Goal: Transaction & Acquisition: Purchase product/service

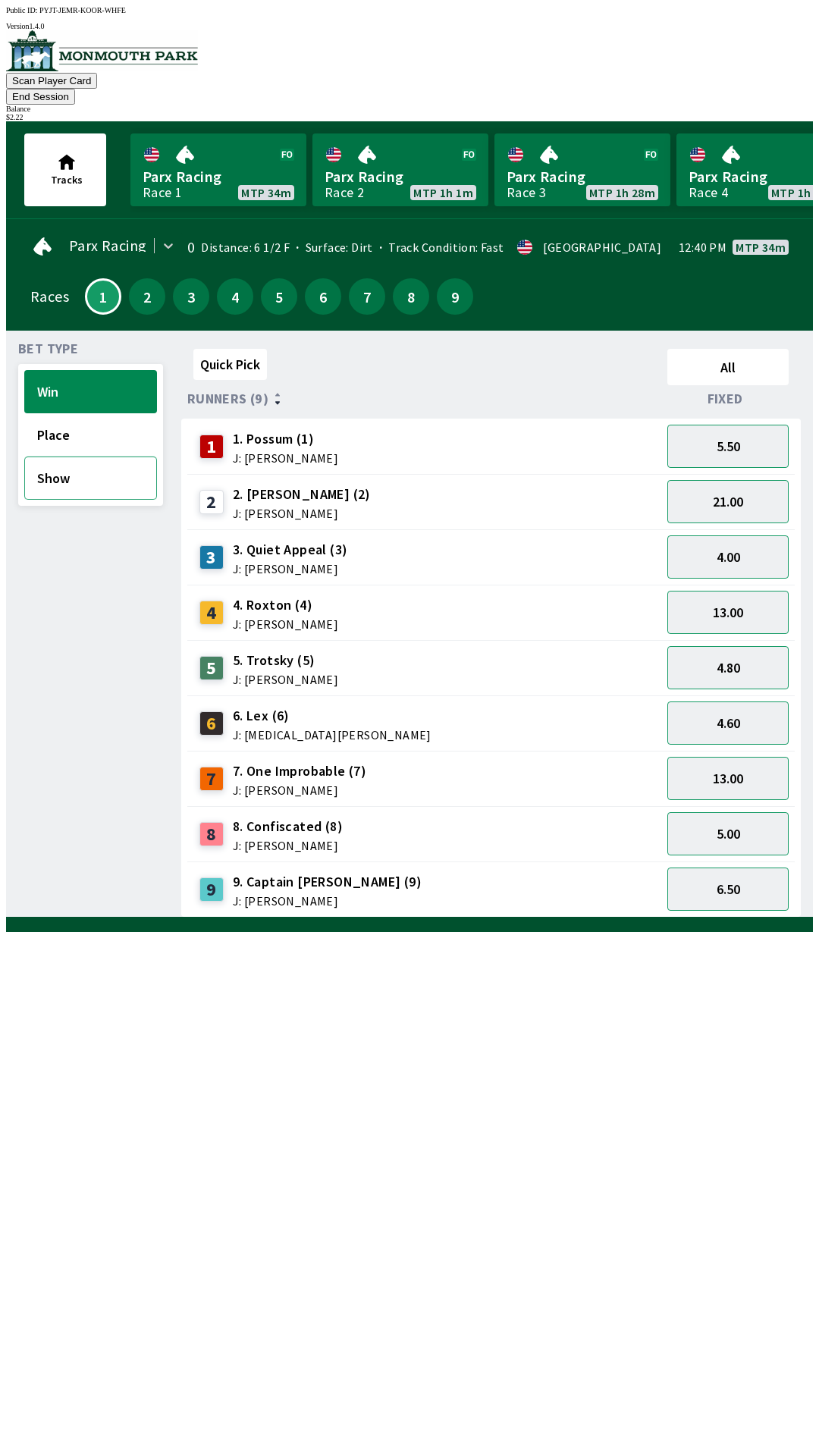
click at [102, 457] on button "Show" at bounding box center [90, 478] width 132 height 44
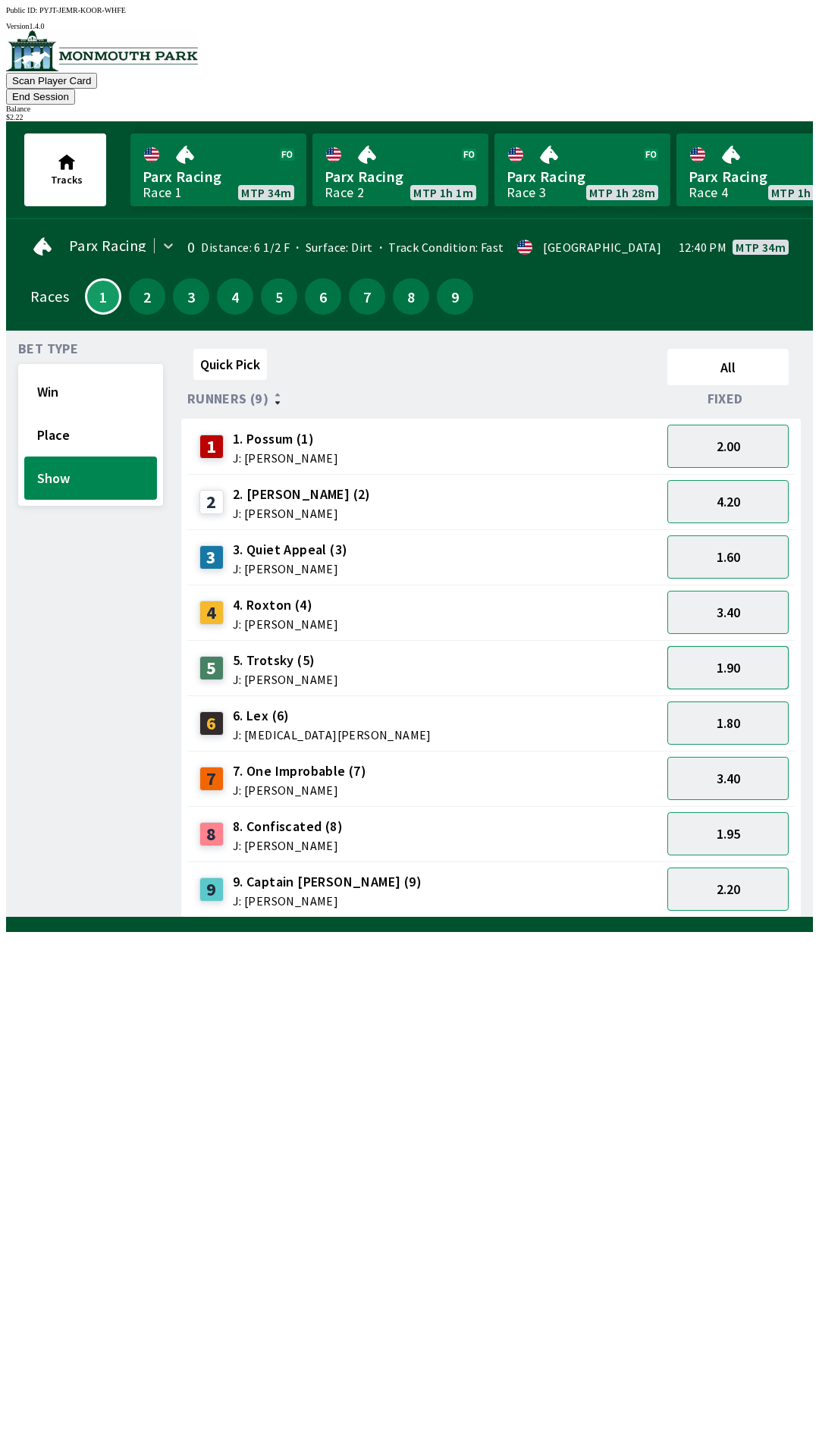
click at [754, 646] on button "1.90" at bounding box center [728, 667] width 122 height 44
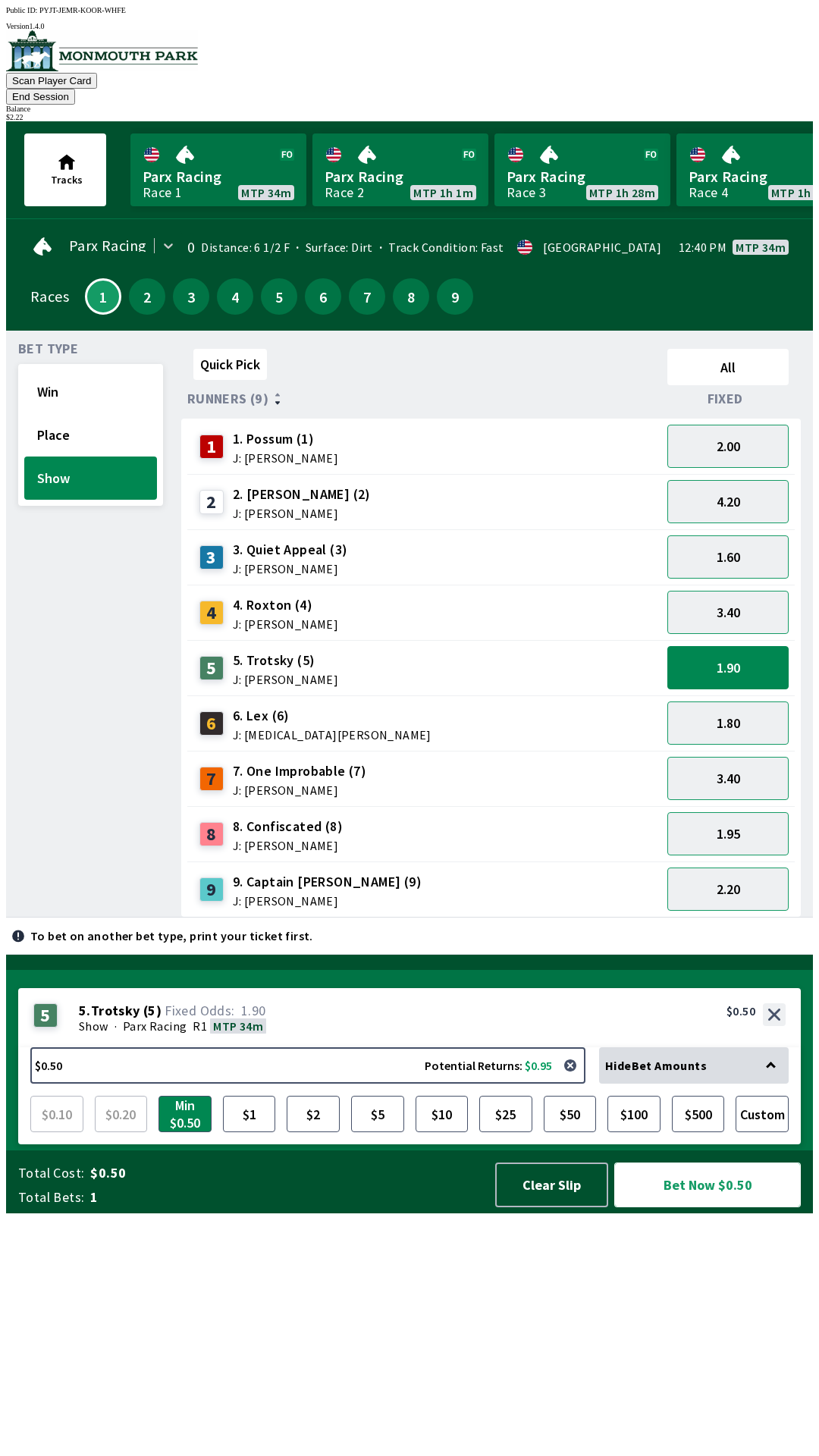
click at [687, 1207] on button "Bet Now $0.50" at bounding box center [707, 1184] width 187 height 44
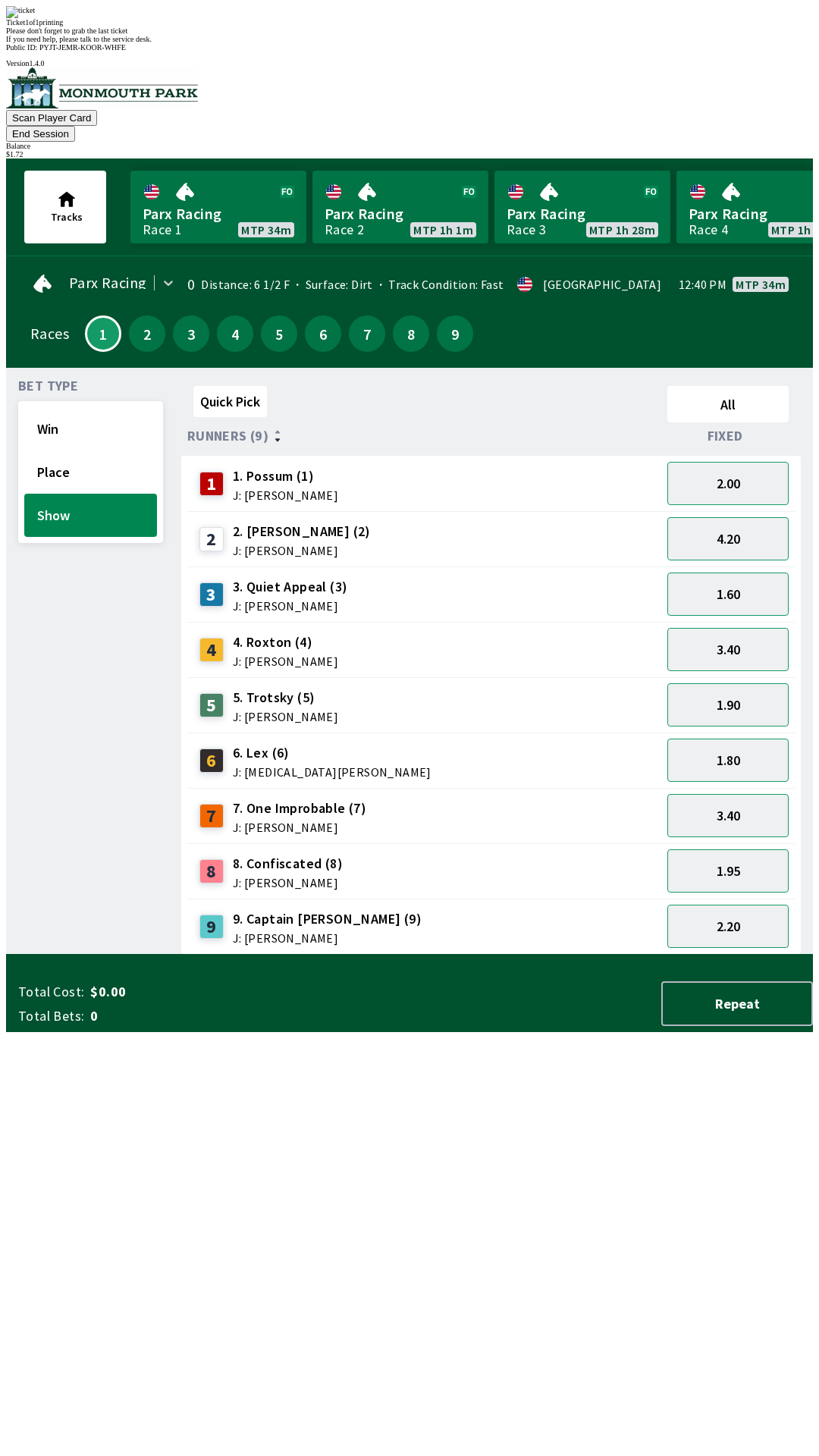
click at [42, 954] on div "Bet Type Win Place Show" at bounding box center [90, 667] width 145 height 575
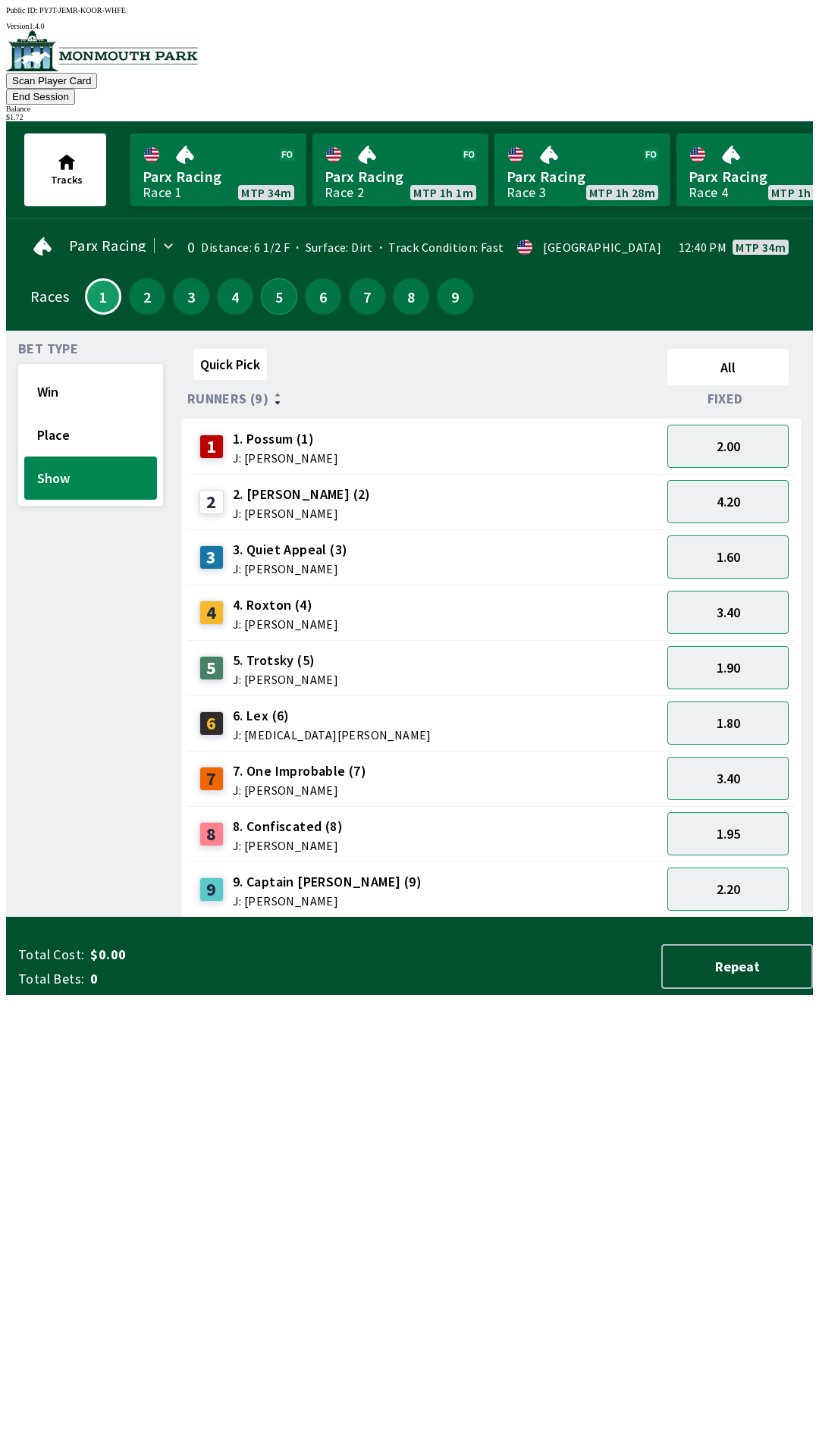
click at [262, 278] on button "5" at bounding box center [279, 296] width 36 height 36
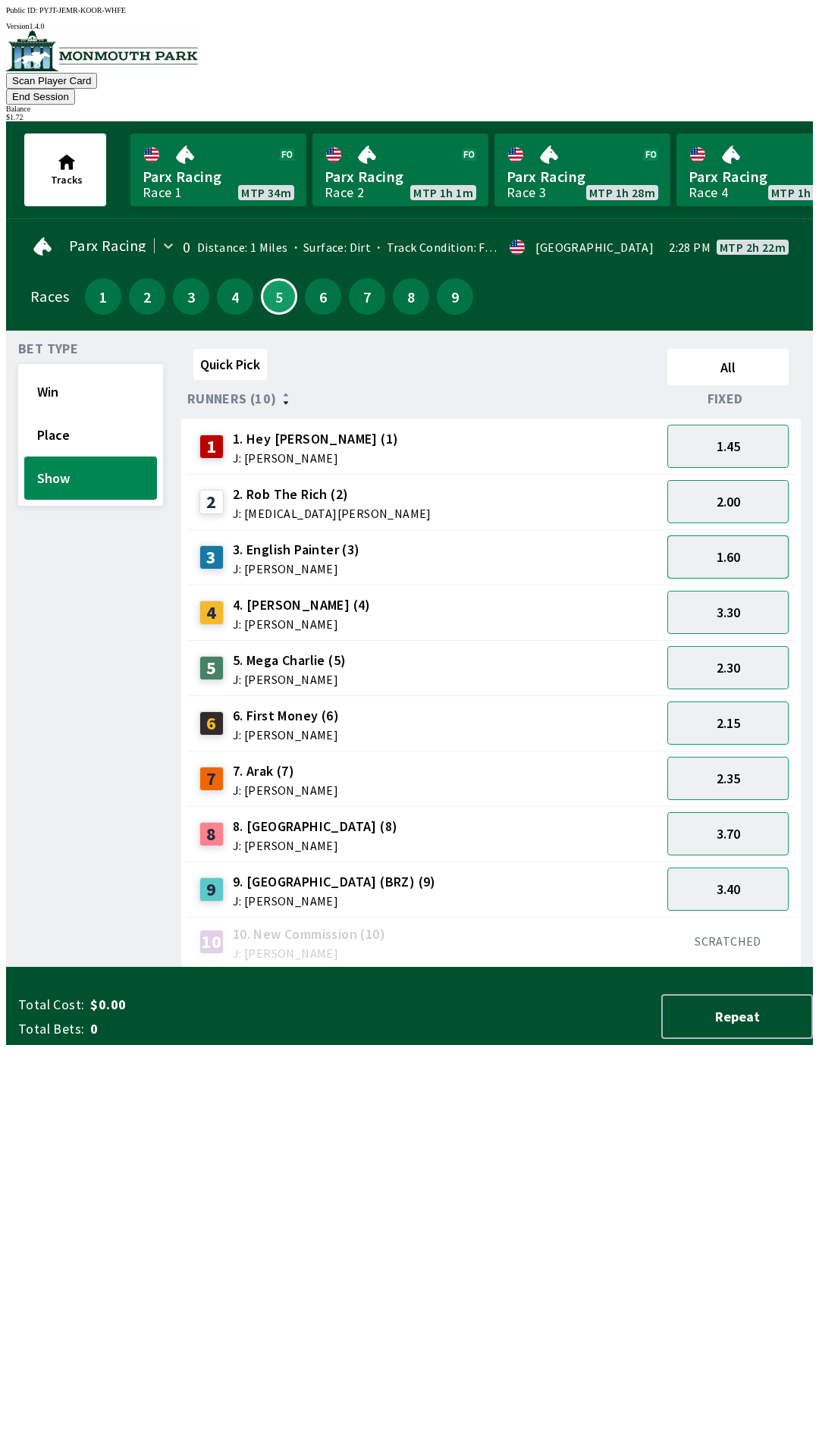
click at [744, 535] on button "1.60" at bounding box center [728, 556] width 122 height 44
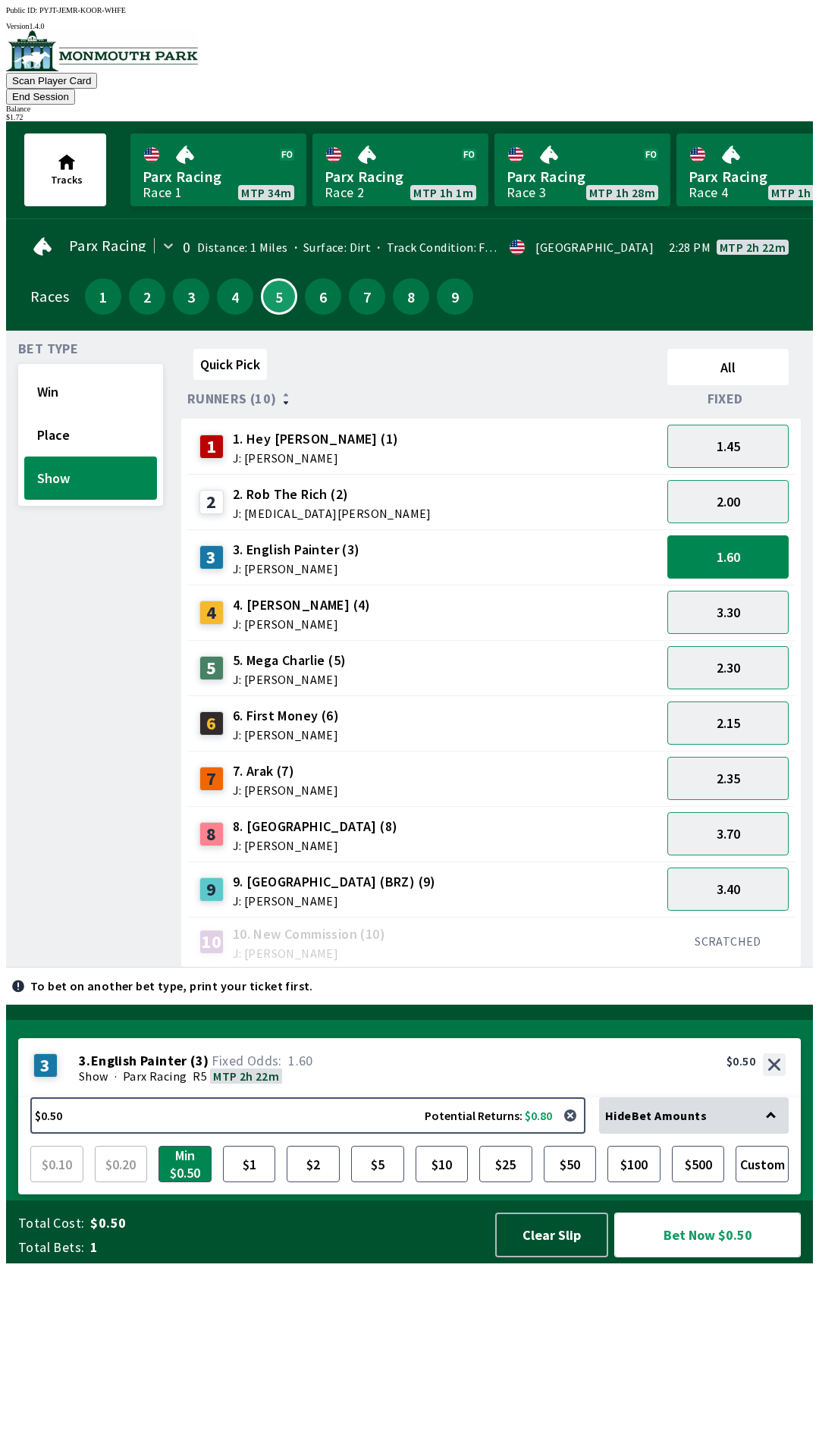
click at [701, 1257] on button "Bet Now $0.50" at bounding box center [707, 1235] width 187 height 44
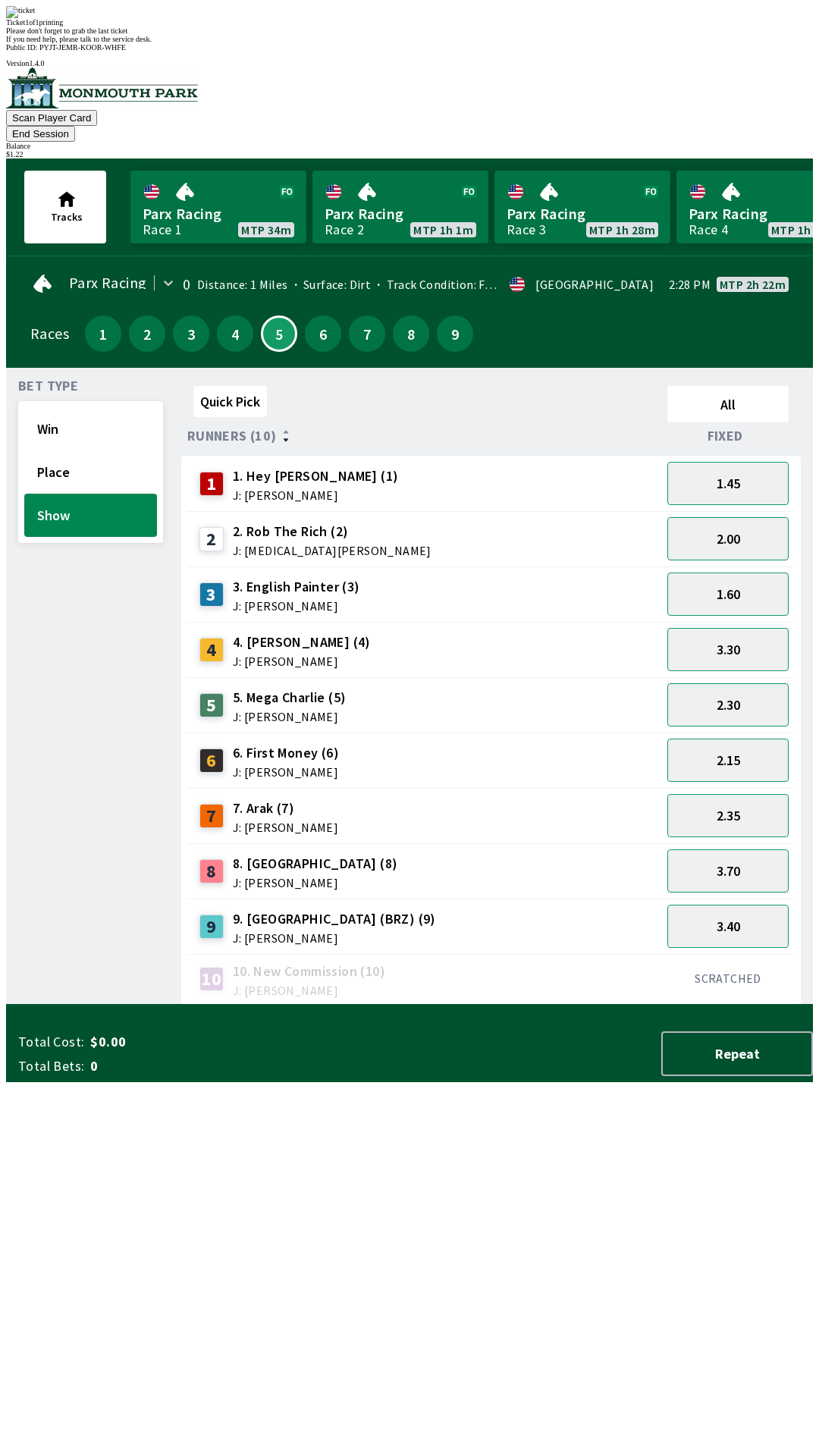
click at [65, 851] on div "Bet Type Win Place Show" at bounding box center [90, 692] width 145 height 625
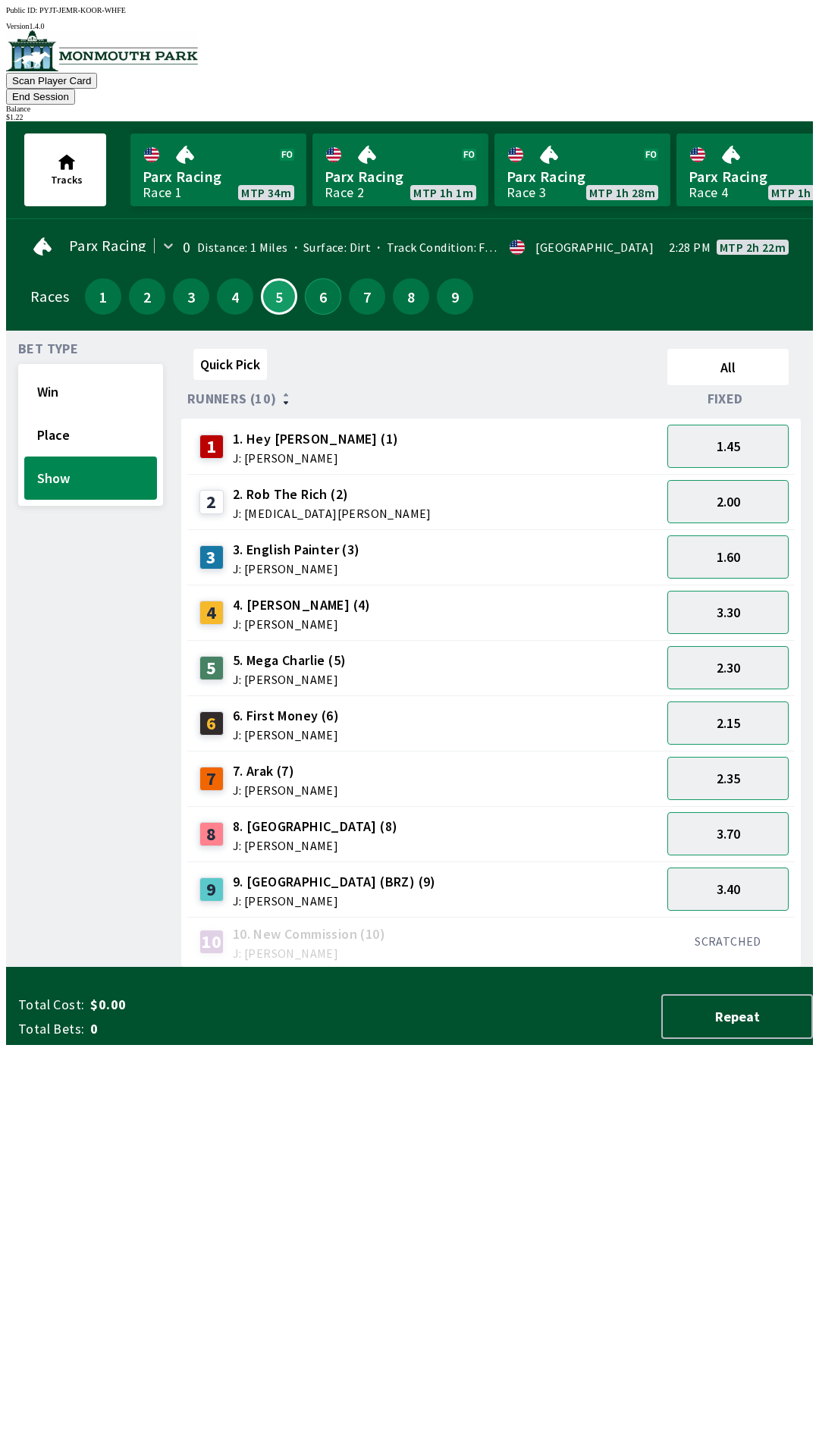
click at [316, 278] on button "6" at bounding box center [322, 296] width 36 height 36
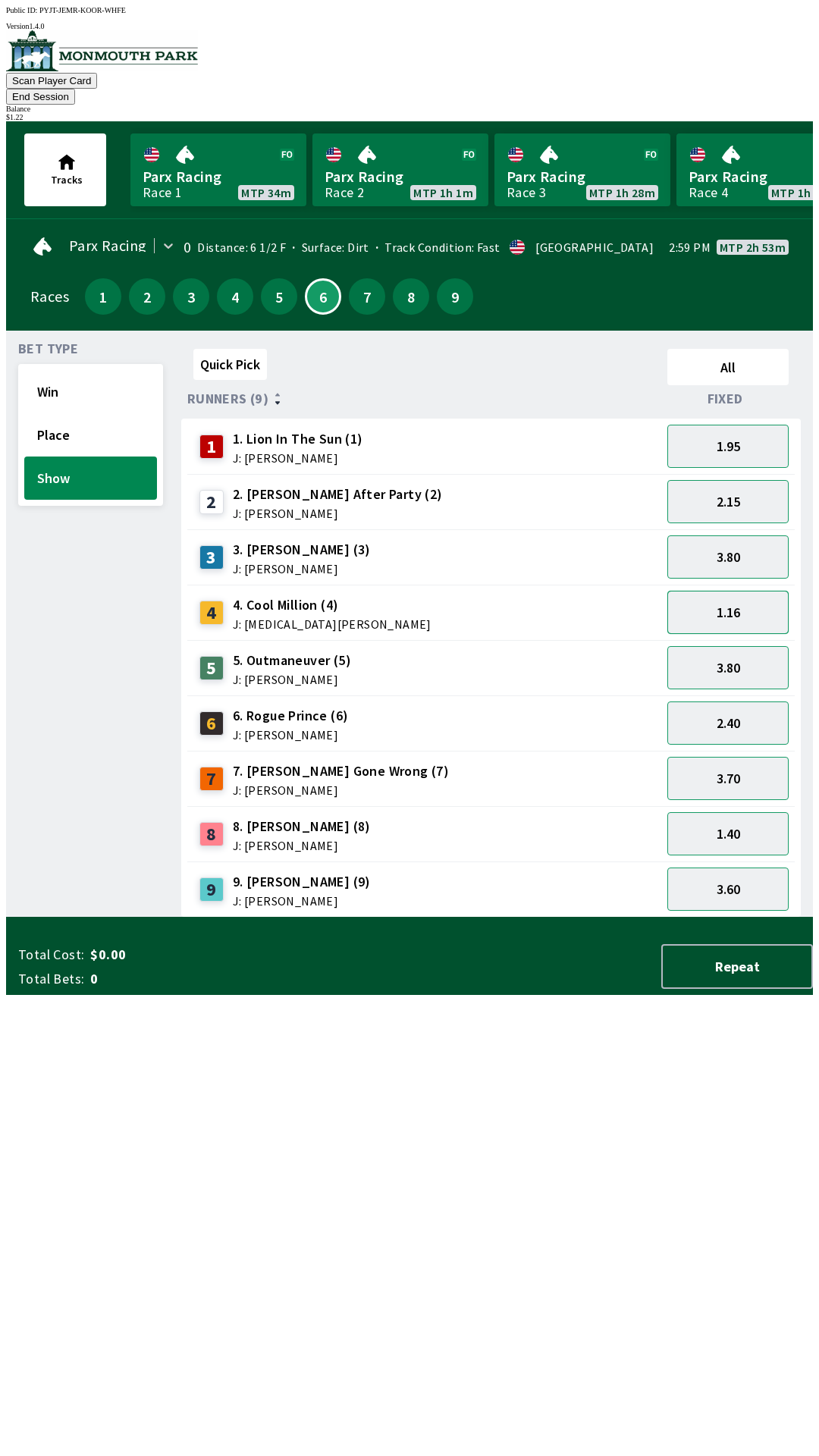
click at [740, 593] on button "1.16" at bounding box center [728, 612] width 122 height 44
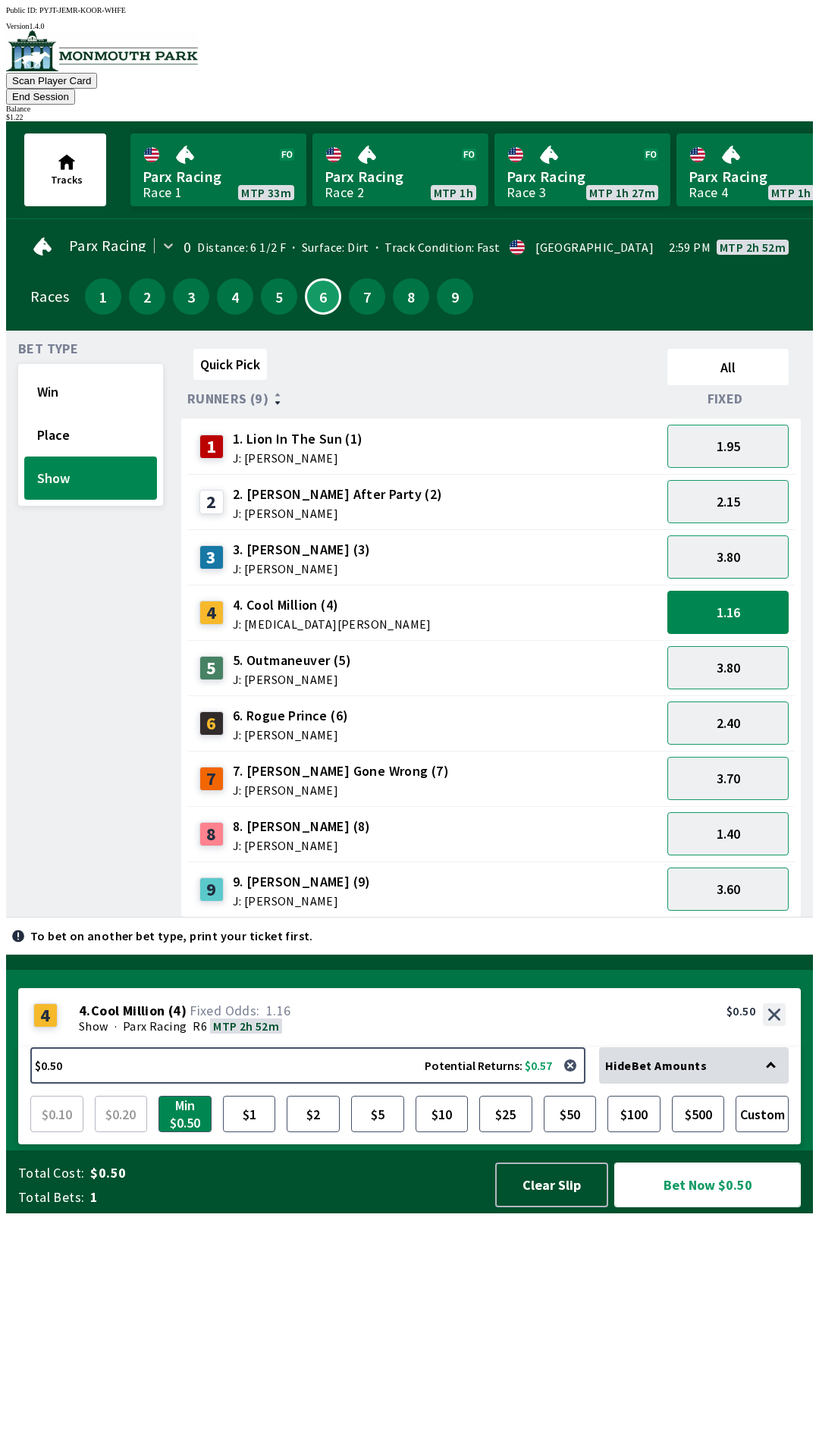
click at [701, 1207] on button "Bet Now $0.50" at bounding box center [707, 1184] width 187 height 44
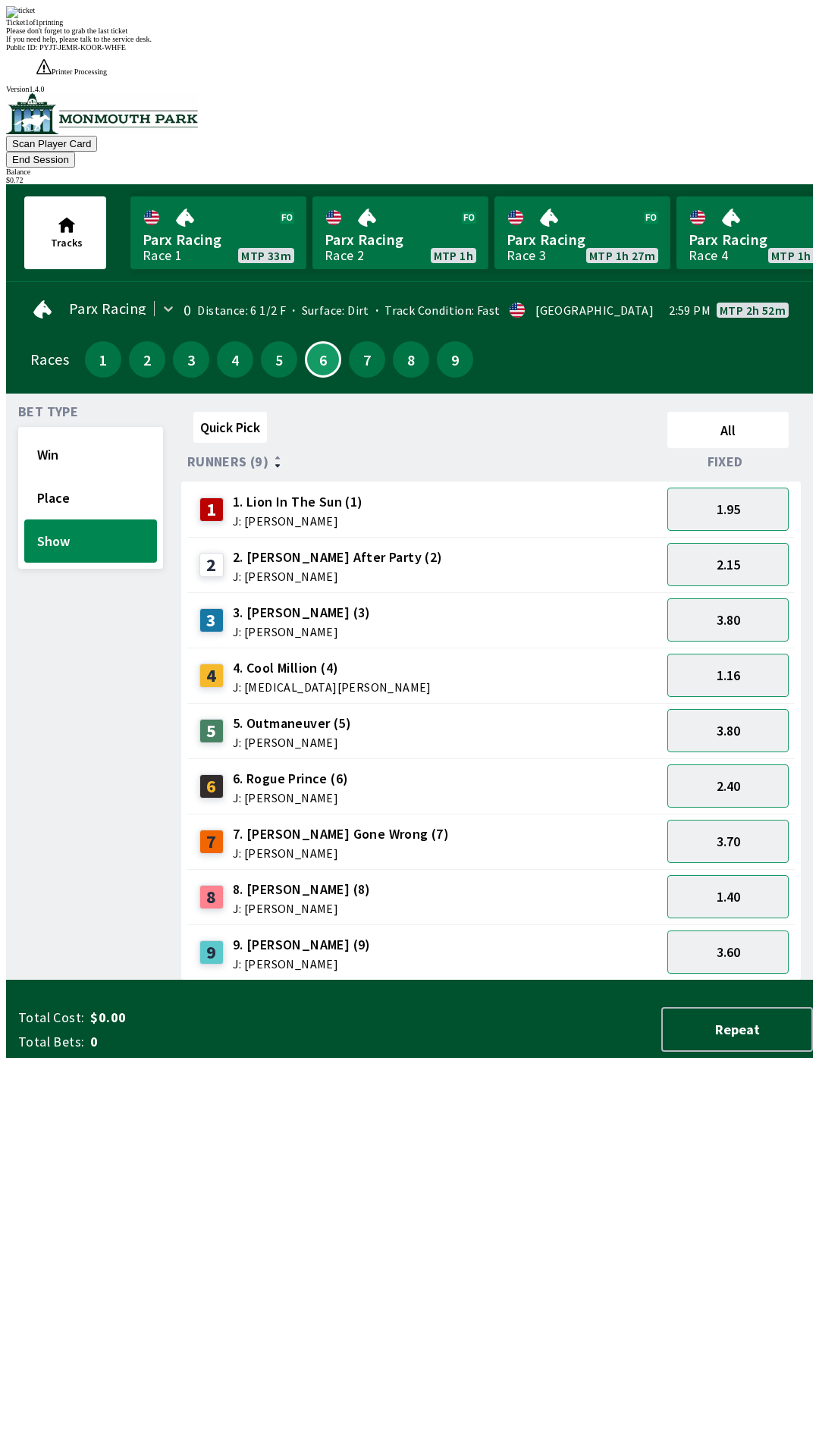
click at [62, 746] on div "Bet Type Win Place Show" at bounding box center [90, 693] width 145 height 575
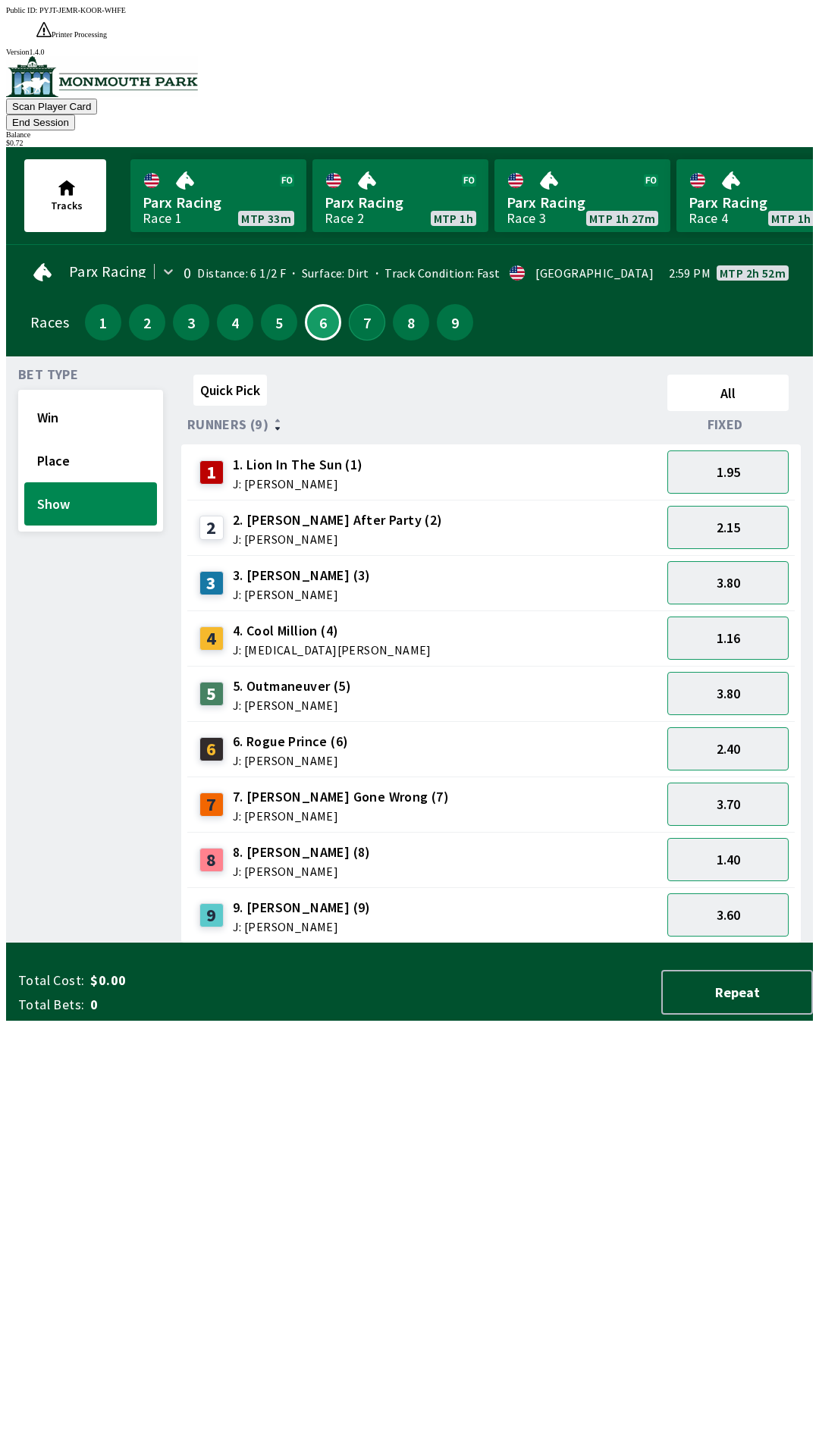
click at [361, 304] on button "7" at bounding box center [367, 322] width 36 height 36
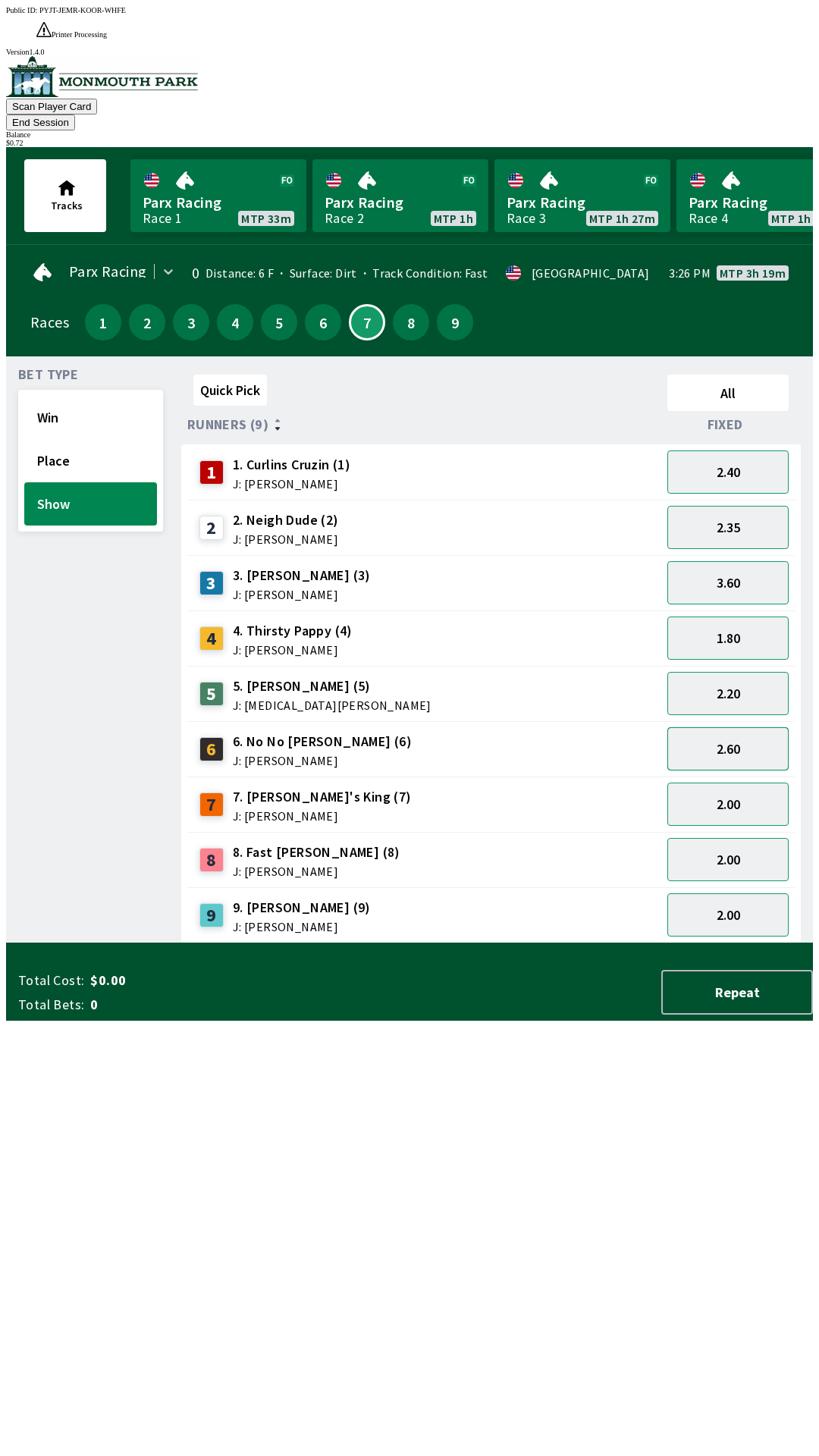
click at [739, 727] on button "2.60" at bounding box center [728, 748] width 122 height 44
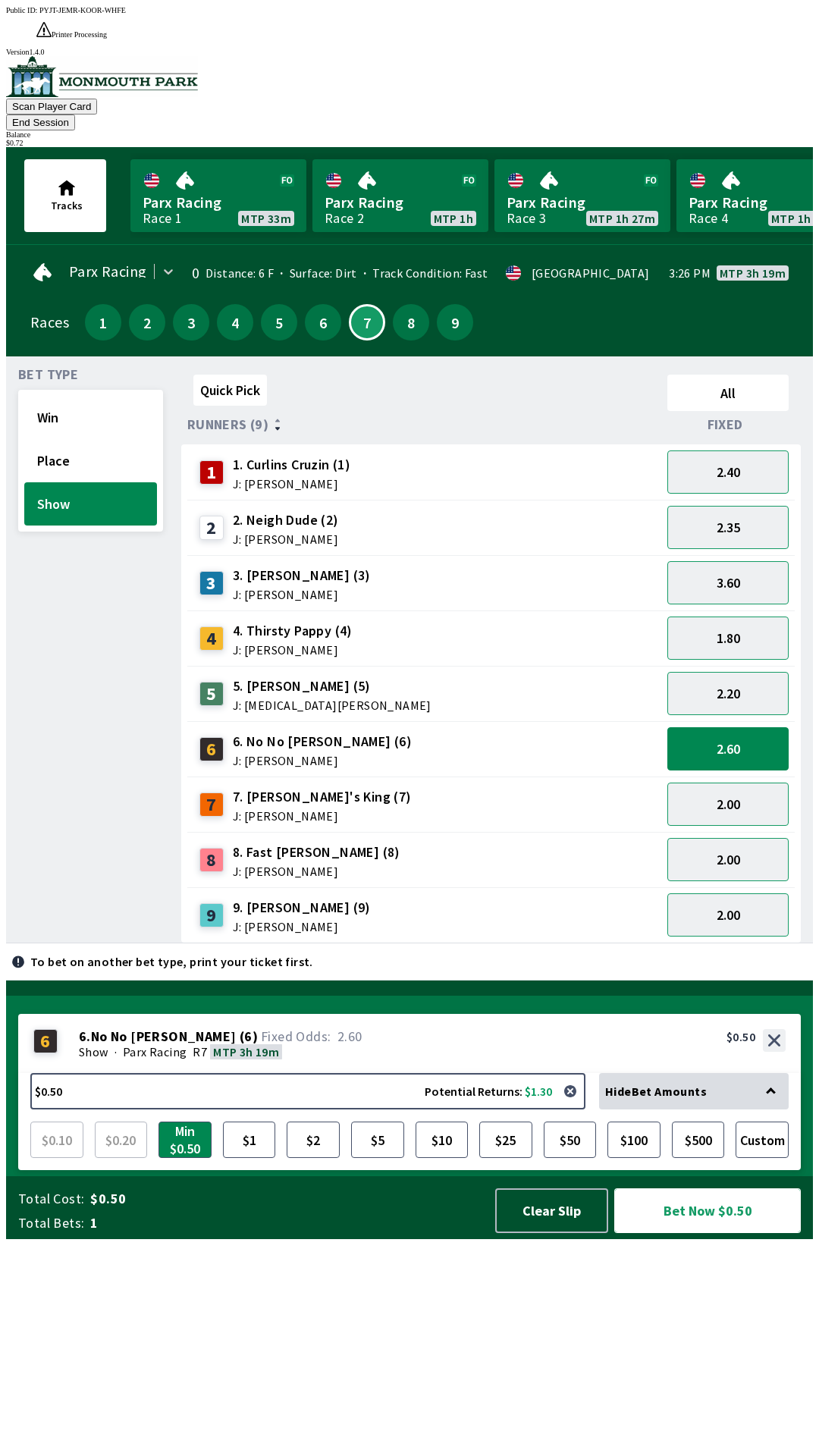
click at [688, 1233] on button "Bet Now $0.50" at bounding box center [707, 1210] width 187 height 44
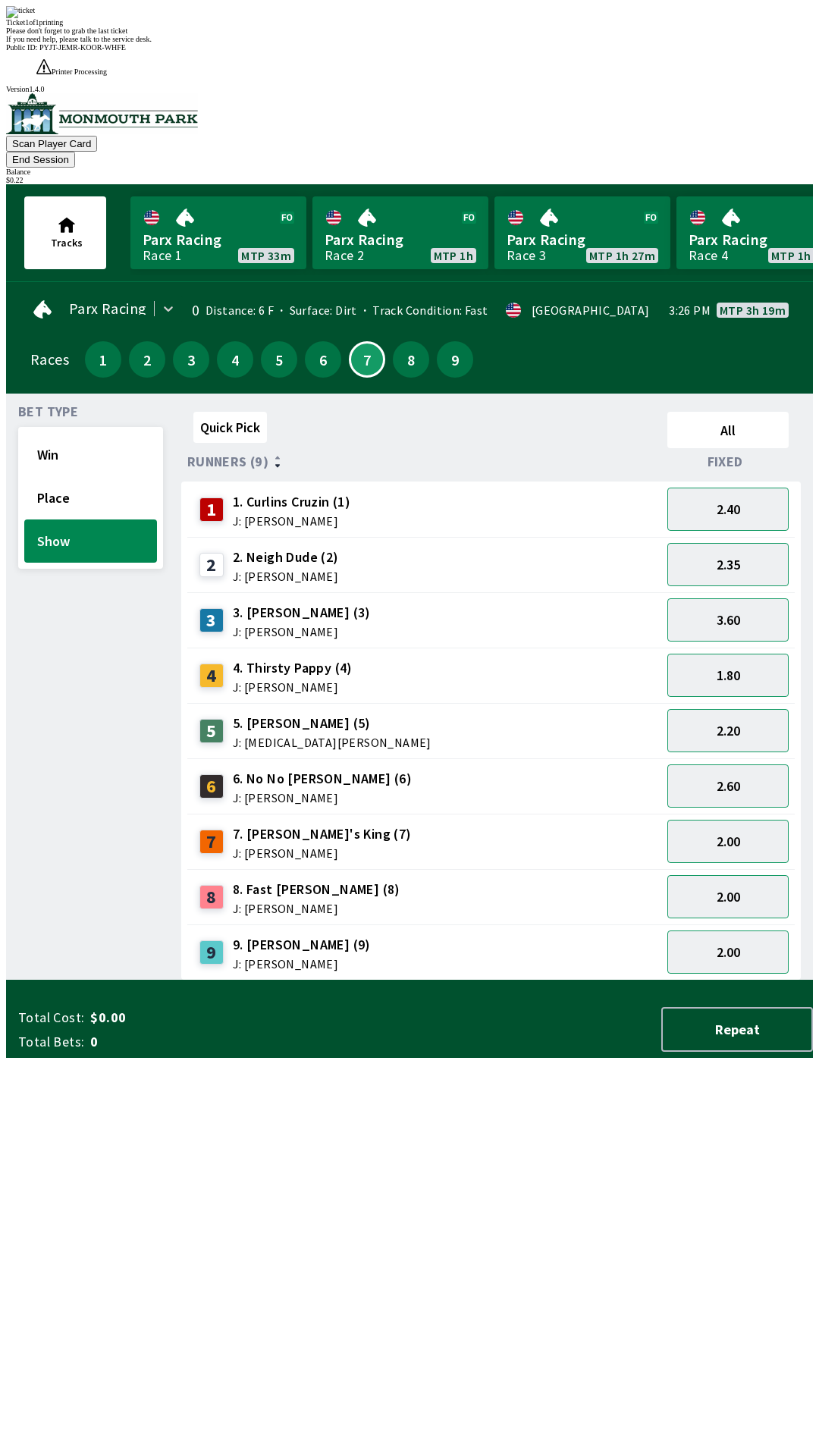
click at [61, 943] on div "Bet Type Win Place Show" at bounding box center [90, 693] width 145 height 575
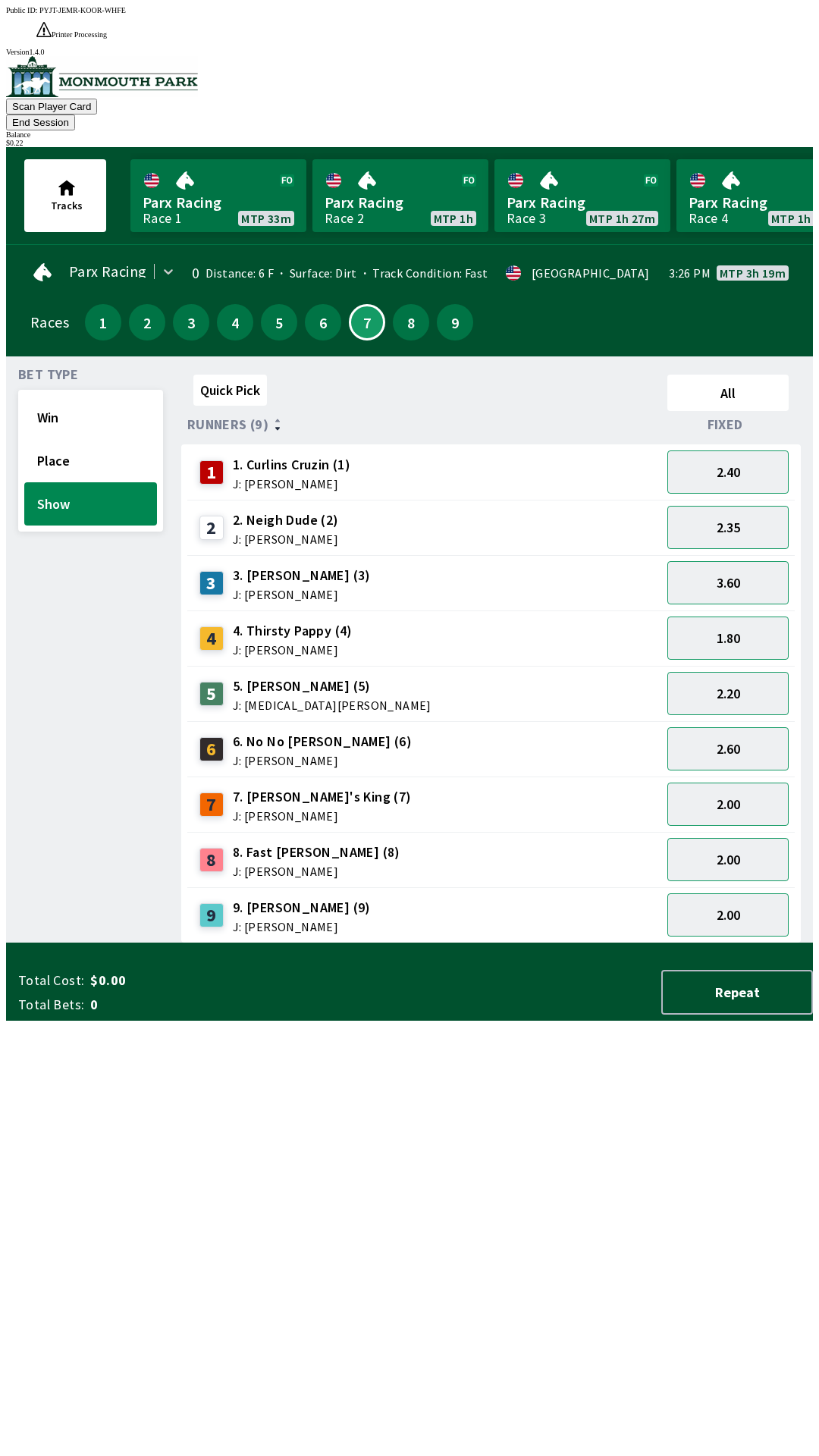
click at [75, 115] on button "End Session" at bounding box center [41, 123] width 69 height 16
